Goal: Find specific page/section: Find specific page/section

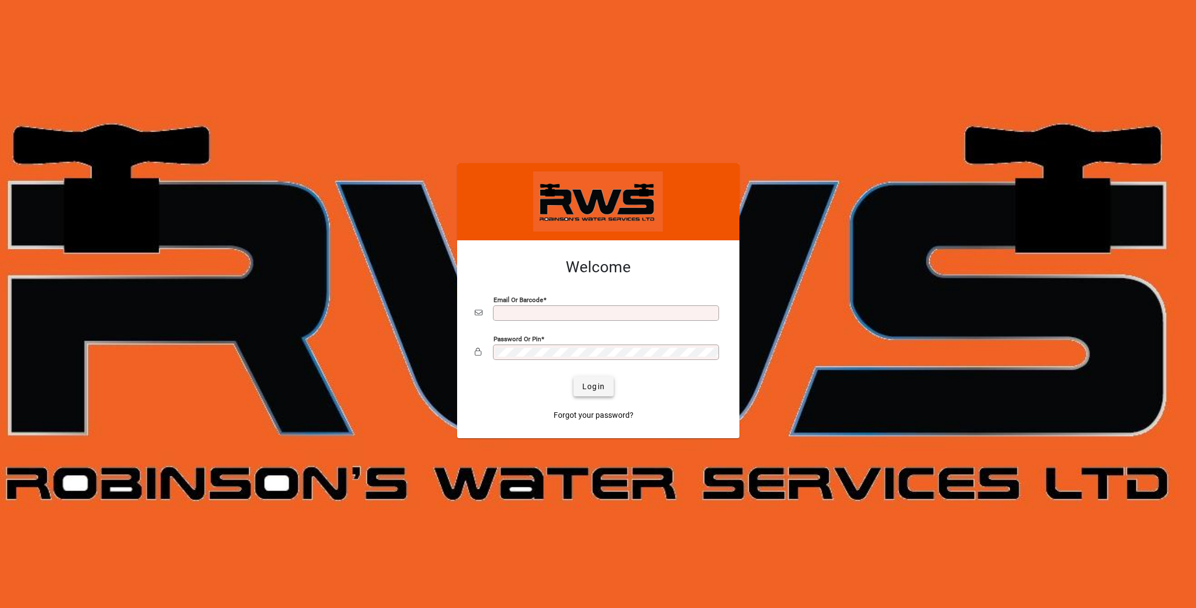
type input "**********"
click at [594, 382] on span "Login" at bounding box center [593, 387] width 23 height 12
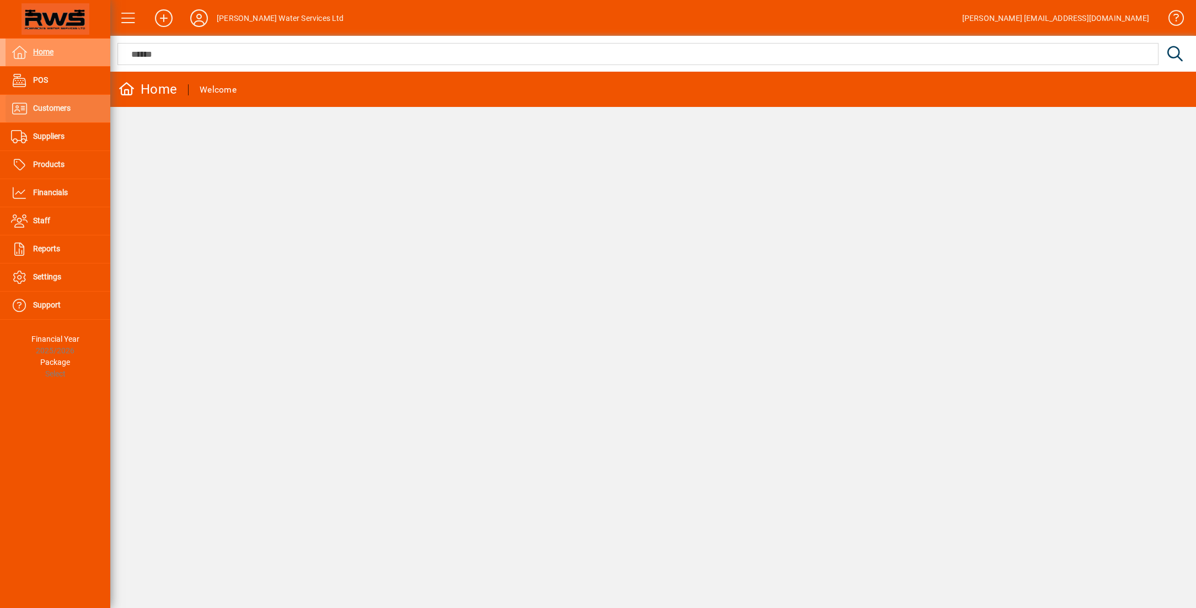
click at [34, 107] on span "Customers" at bounding box center [51, 108] width 37 height 9
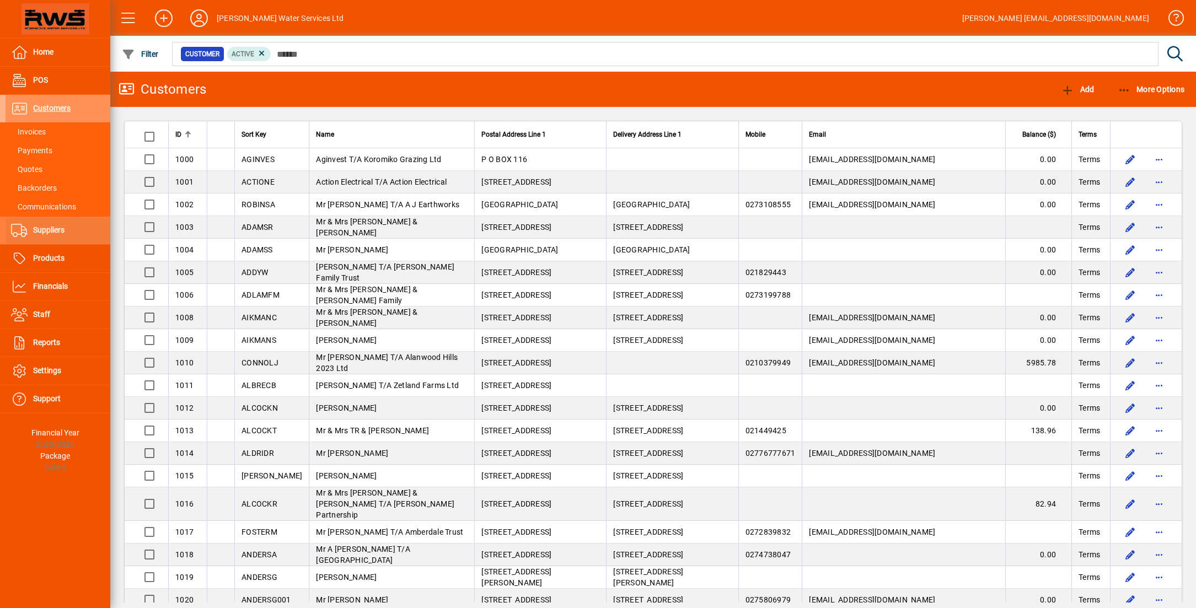
click at [63, 233] on span "Suppliers" at bounding box center [48, 230] width 31 height 9
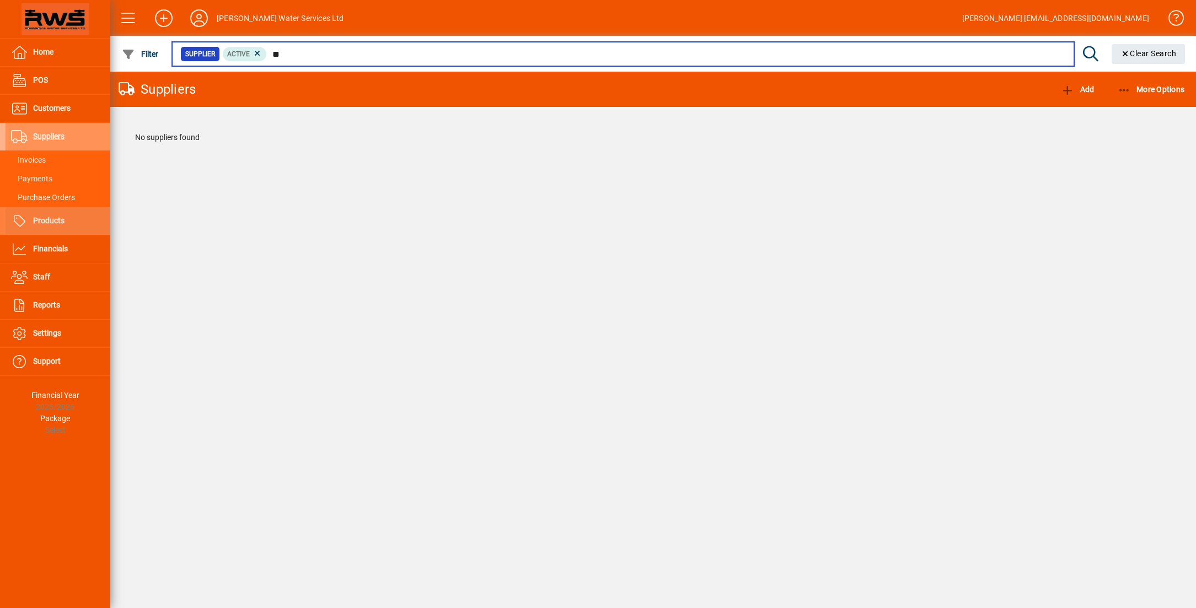
type input "*"
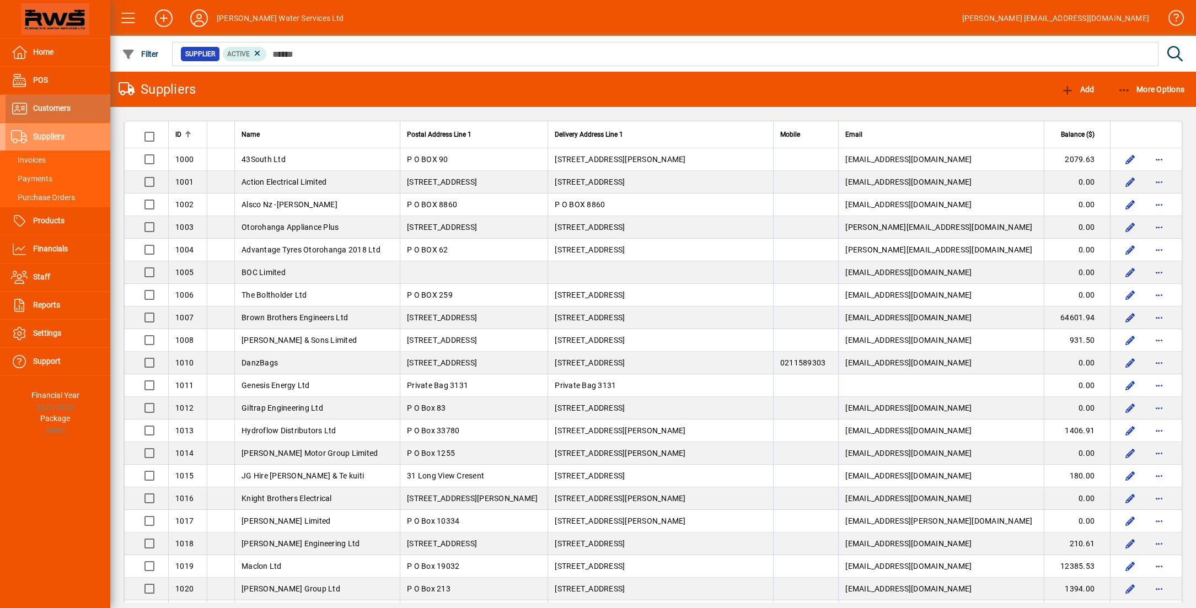
click at [76, 108] on span at bounding box center [58, 108] width 105 height 26
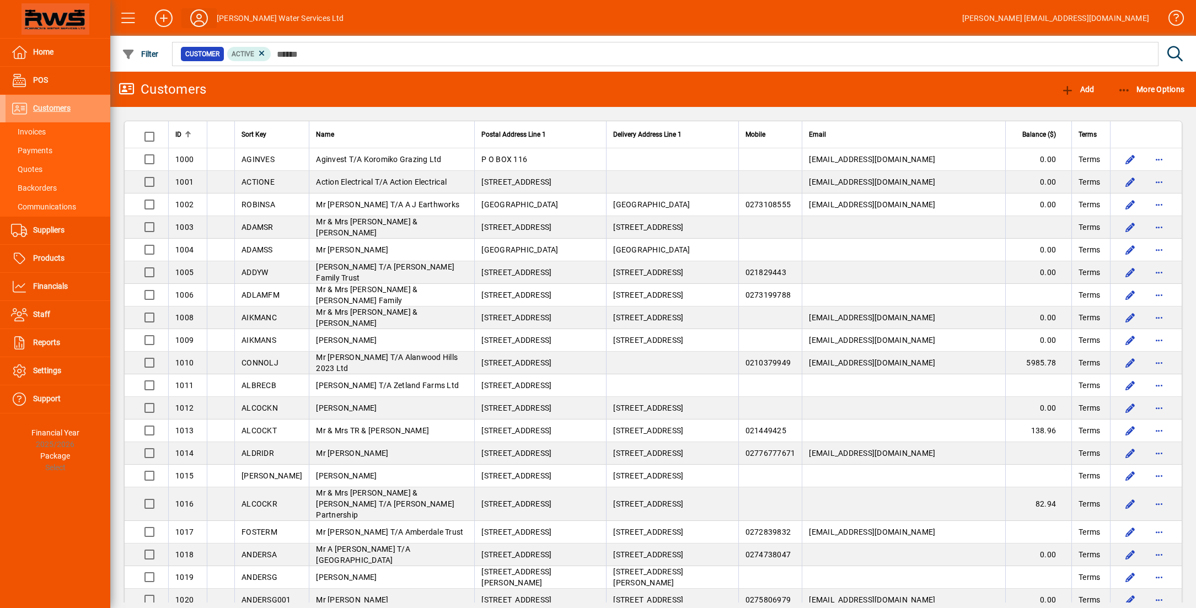
click at [199, 21] on icon at bounding box center [199, 18] width 22 height 18
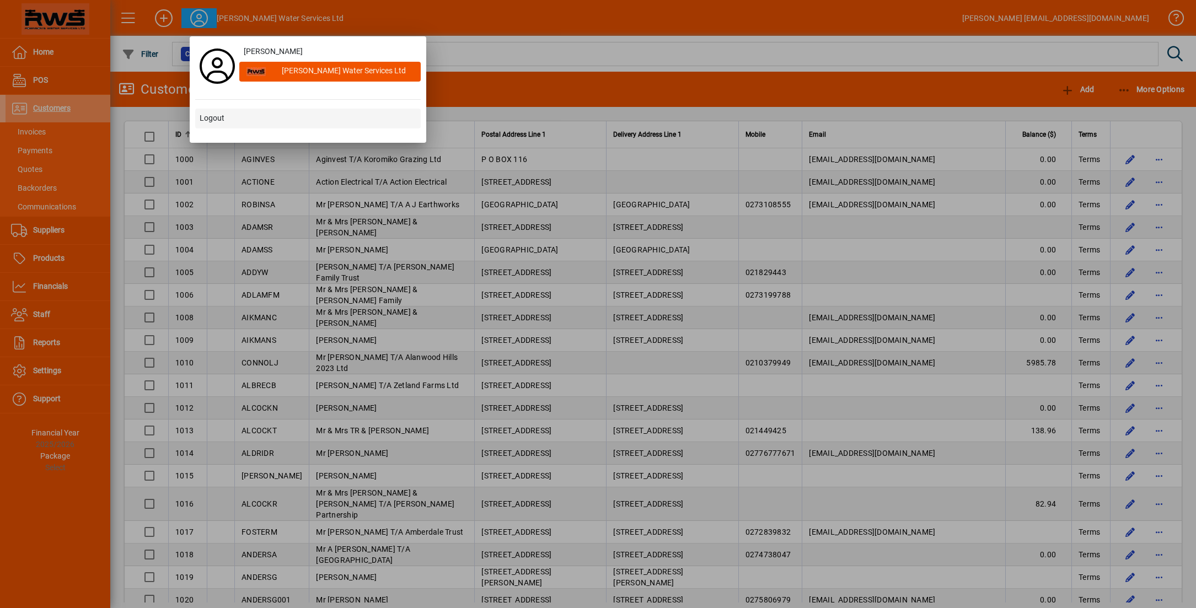
click at [217, 128] on span at bounding box center [308, 118] width 226 height 26
